Goal: Task Accomplishment & Management: Manage account settings

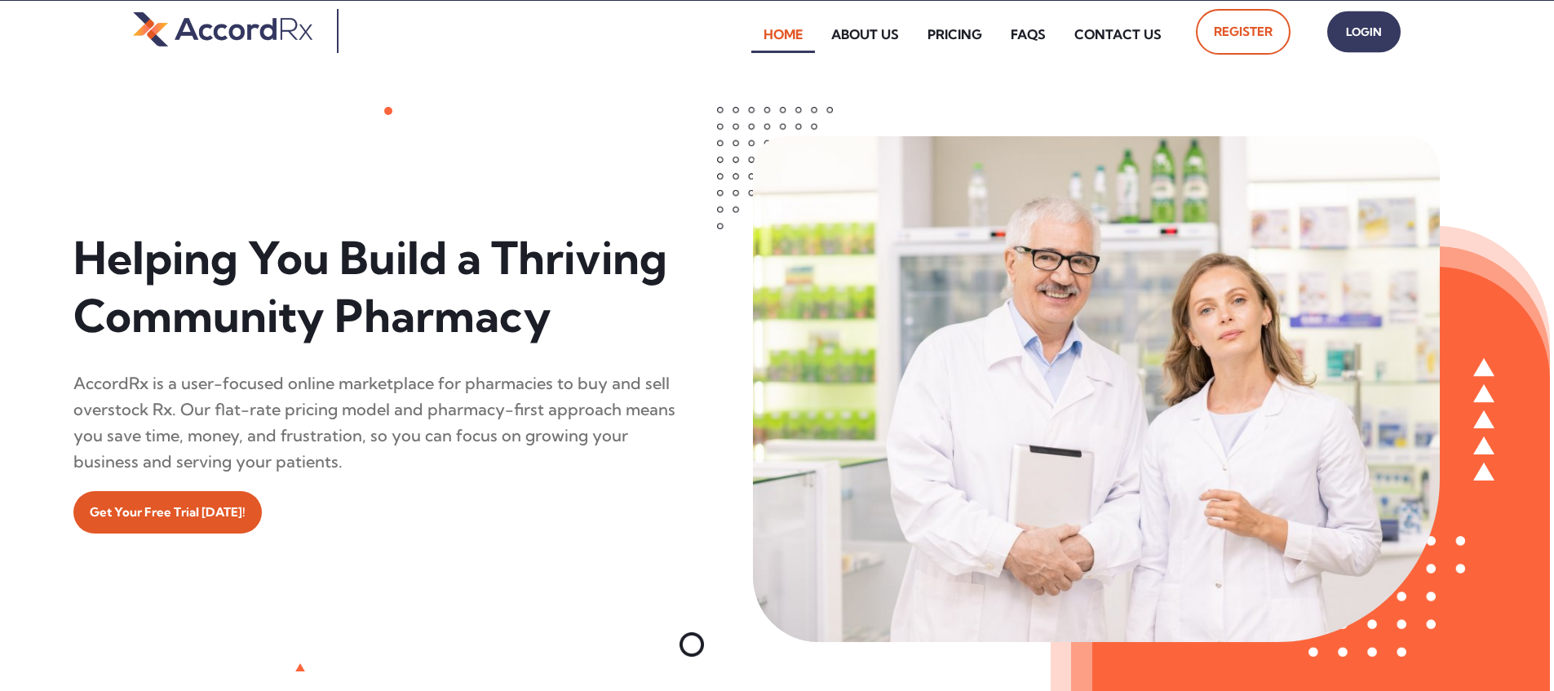
click at [745, 32] on span "Login" at bounding box center [1363, 32] width 41 height 24
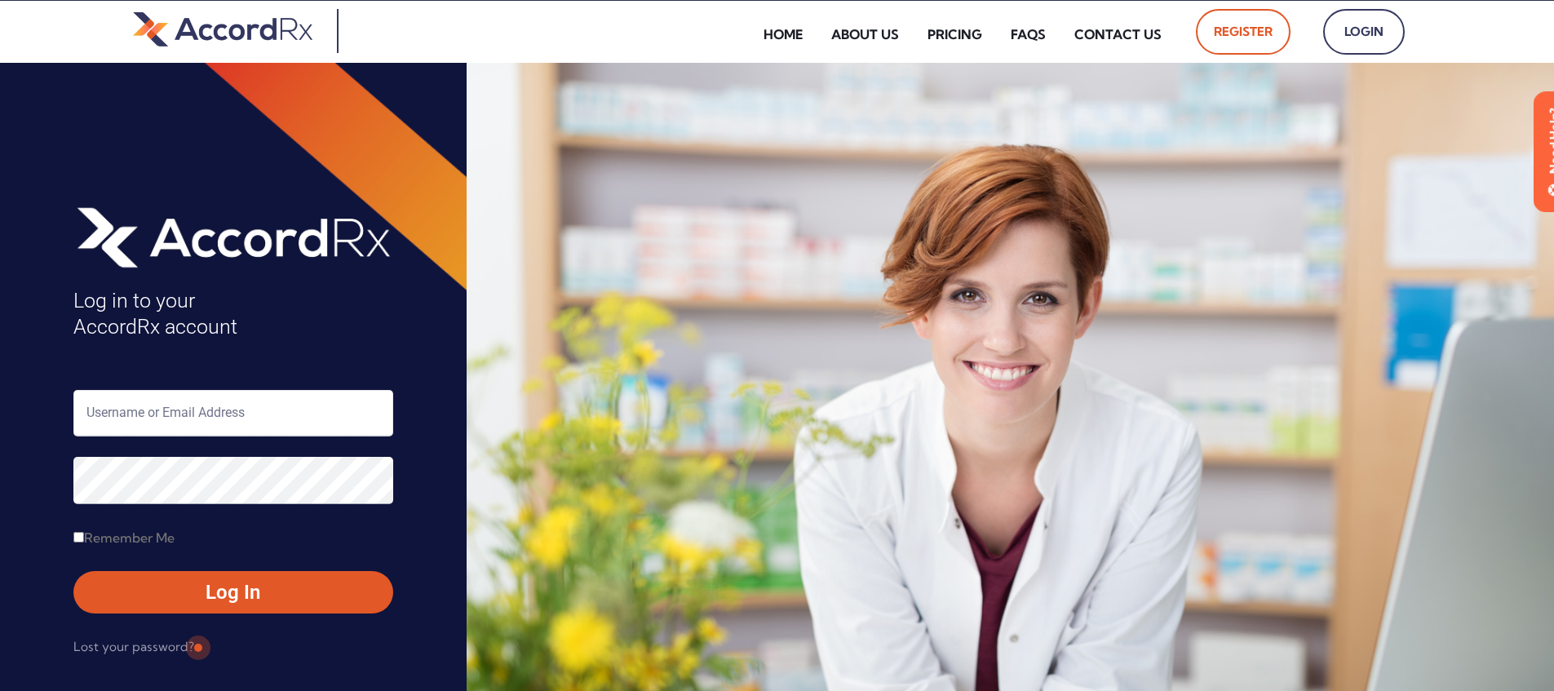
click at [159, 418] on input "text" at bounding box center [233, 413] width 320 height 46
type input "ARX-Erica"
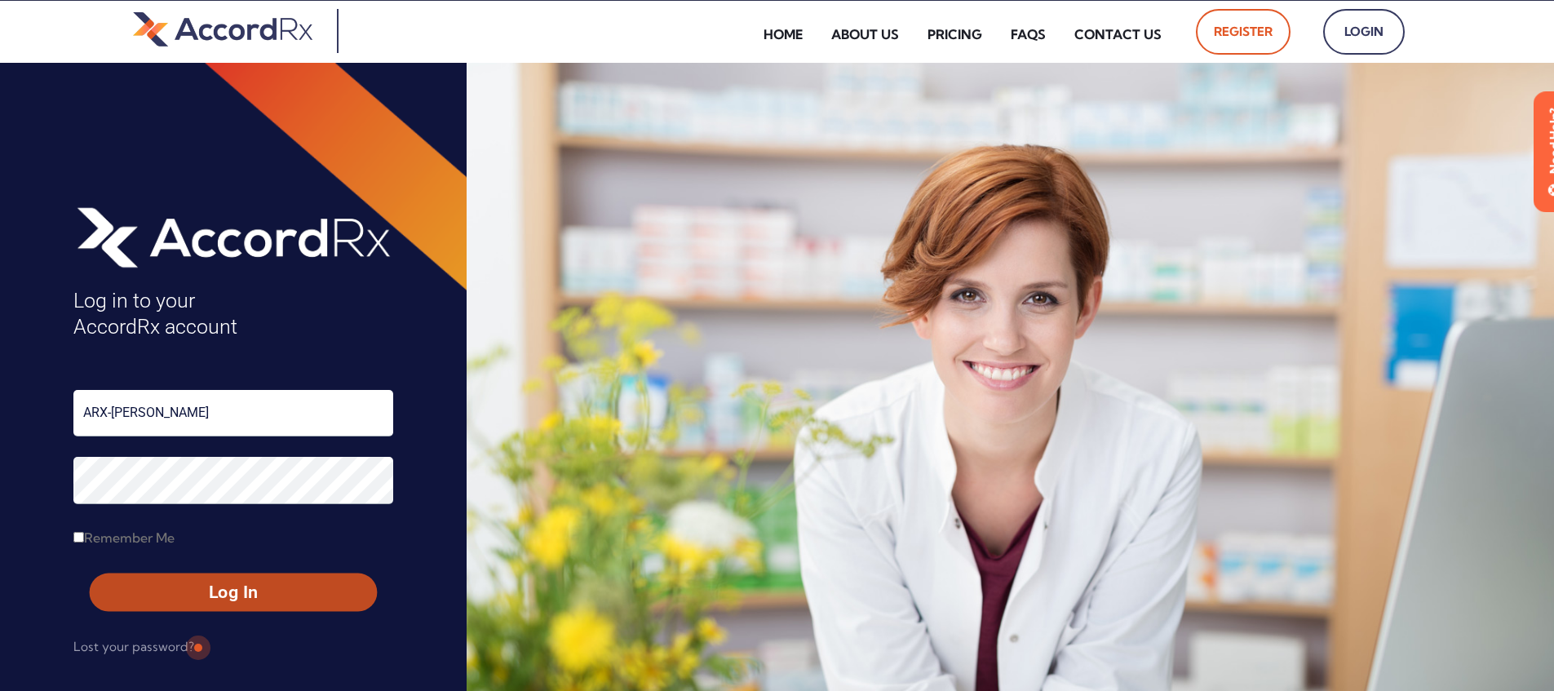
click at [197, 595] on span "Log In" at bounding box center [233, 593] width 258 height 24
